Goal: Navigation & Orientation: Find specific page/section

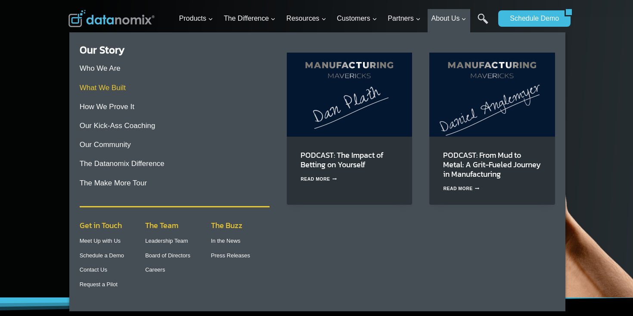
click at [111, 86] on link "What We Built" at bounding box center [103, 88] width 46 height 8
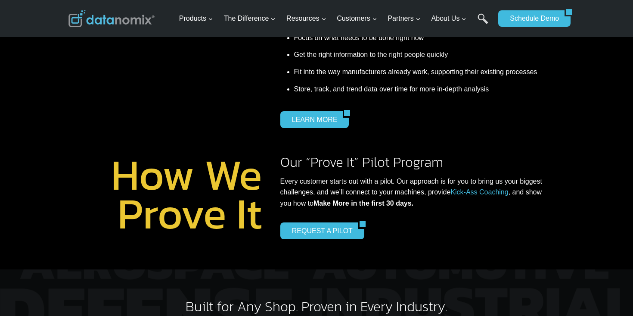
scroll to position [330, 0]
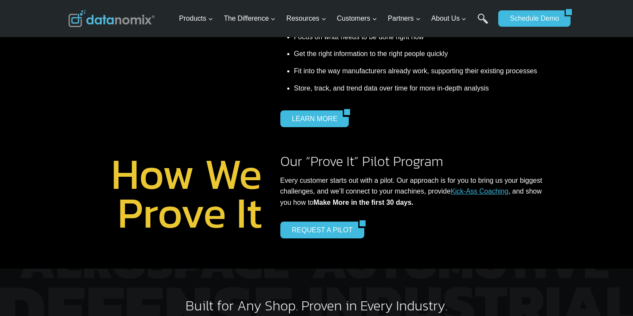
click at [118, 22] on img at bounding box center [111, 18] width 86 height 17
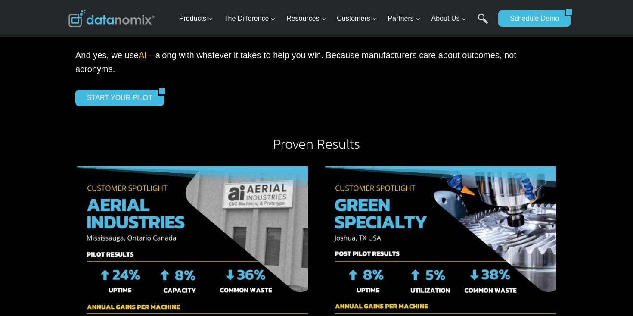
scroll to position [1061, 0]
